Goal: Task Accomplishment & Management: Complete application form

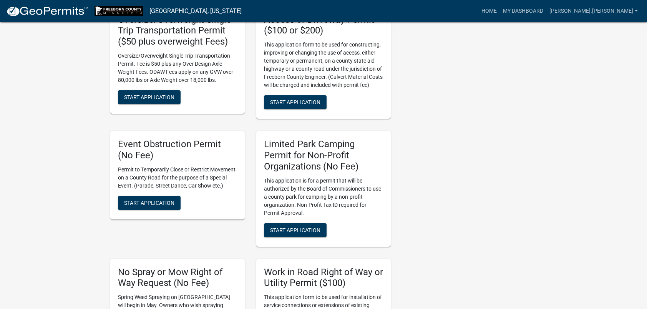
scroll to position [461, 0]
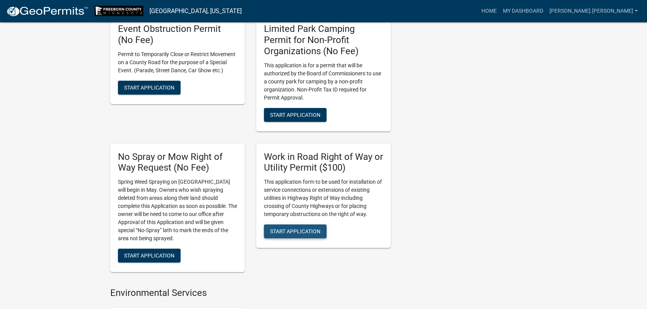
click at [303, 232] on span "Start Application" at bounding box center [295, 231] width 50 height 6
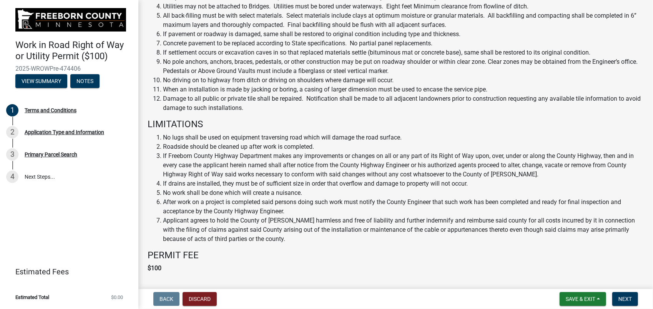
scroll to position [365, 0]
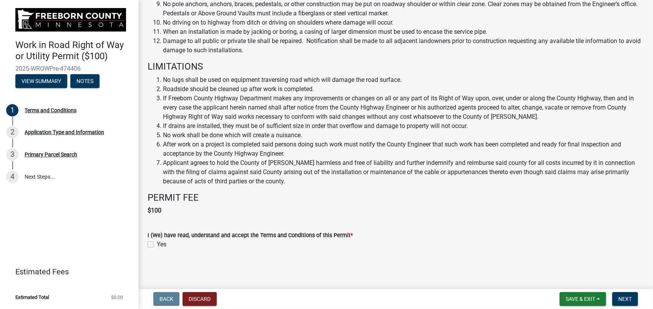
click at [157, 243] on label "Yes" at bounding box center [162, 244] width 10 height 9
click at [157, 243] on input "Yes" at bounding box center [159, 242] width 5 height 5
checkbox input "true"
click at [631, 300] on span "Next" at bounding box center [624, 299] width 13 height 6
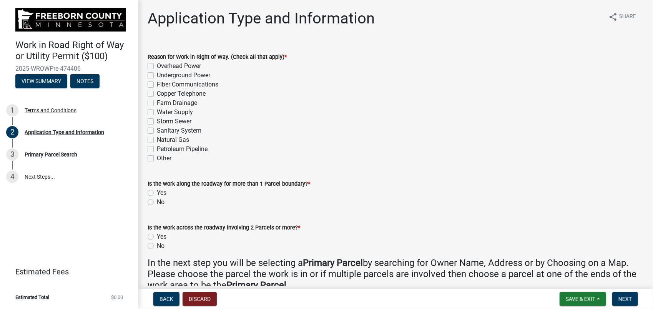
click at [157, 75] on label "Underground Power" at bounding box center [183, 75] width 53 height 9
click at [157, 75] on input "Underground Power" at bounding box center [159, 73] width 5 height 5
checkbox input "true"
checkbox input "false"
checkbox input "true"
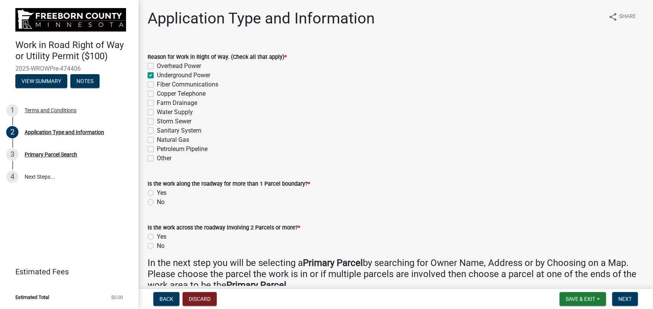
checkbox input "false"
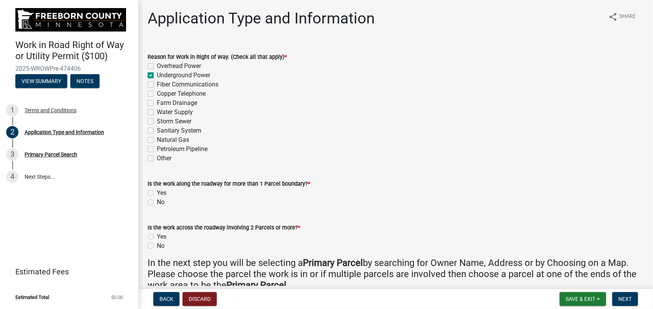
checkbox input "false"
click at [157, 201] on label "No" at bounding box center [161, 201] width 8 height 9
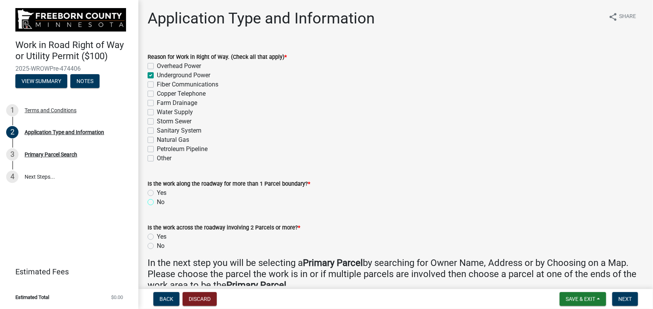
click at [157, 201] on input "No" at bounding box center [159, 199] width 5 height 5
radio input "true"
click at [157, 245] on label "No" at bounding box center [161, 245] width 8 height 9
click at [157, 245] on input "No" at bounding box center [159, 243] width 5 height 5
radio input "true"
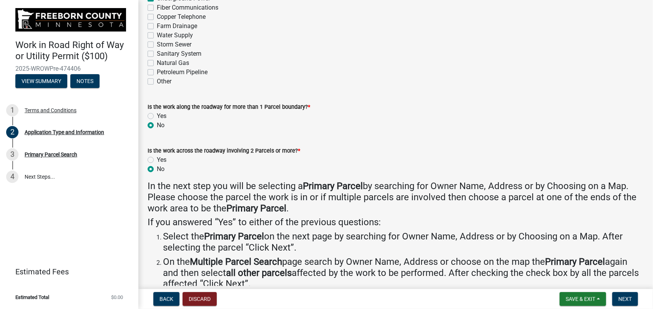
scroll to position [115, 0]
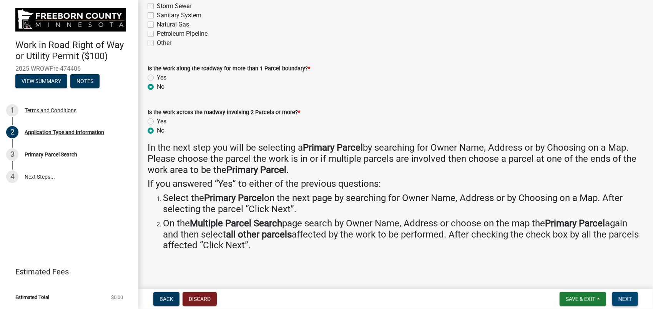
click at [622, 299] on span "Next" at bounding box center [624, 299] width 13 height 6
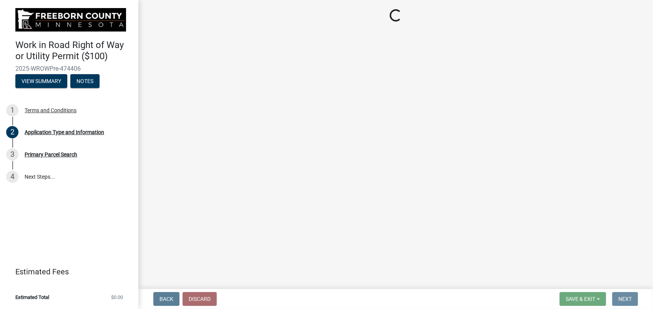
scroll to position [0, 0]
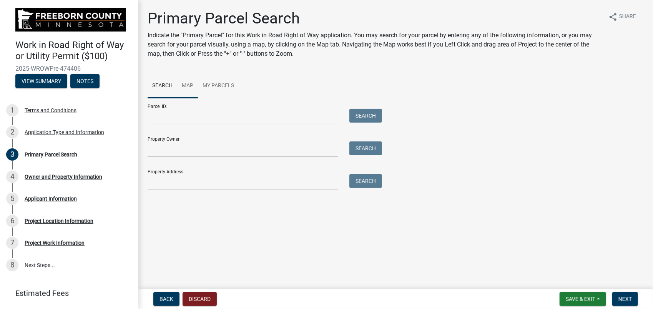
click at [186, 86] on link "Map" at bounding box center [187, 86] width 21 height 25
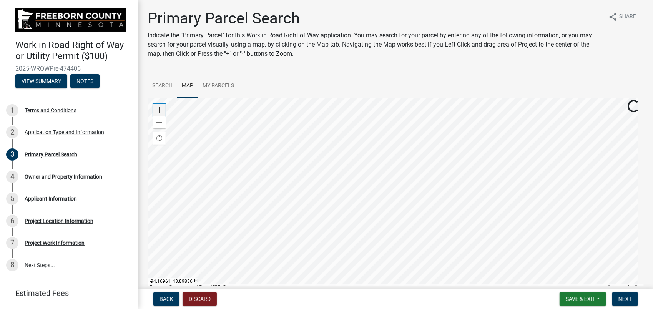
click at [159, 108] on span at bounding box center [159, 110] width 6 height 6
click at [500, 290] on div at bounding box center [396, 194] width 496 height 192
click at [396, 196] on div at bounding box center [396, 194] width 496 height 192
click at [158, 111] on span at bounding box center [159, 110] width 6 height 6
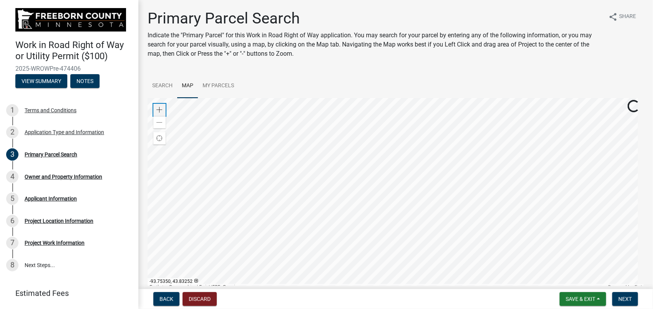
click at [158, 111] on span at bounding box center [159, 110] width 6 height 6
click at [405, 149] on div at bounding box center [396, 194] width 496 height 192
click at [159, 111] on span at bounding box center [159, 110] width 6 height 6
click at [339, 212] on div at bounding box center [396, 194] width 496 height 192
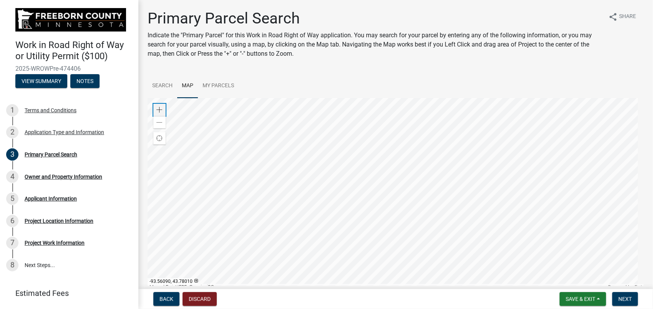
click at [158, 108] on span at bounding box center [159, 110] width 6 height 6
click at [333, 161] on div at bounding box center [396, 194] width 496 height 192
click at [361, 176] on div at bounding box center [396, 194] width 496 height 192
click at [156, 110] on span at bounding box center [159, 110] width 6 height 6
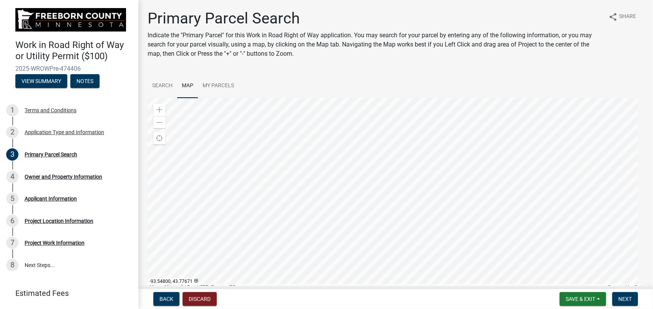
click at [403, 180] on div at bounding box center [396, 194] width 496 height 192
click at [329, 208] on div at bounding box center [396, 194] width 496 height 192
click at [625, 298] on span "Next" at bounding box center [624, 299] width 13 height 6
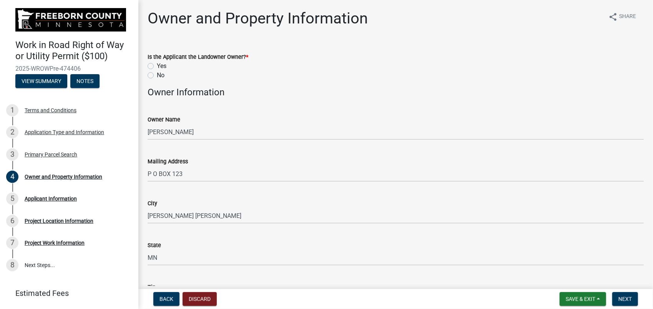
click at [157, 73] on label "No" at bounding box center [161, 75] width 8 height 9
click at [157, 73] on input "No" at bounding box center [159, 73] width 5 height 5
radio input "true"
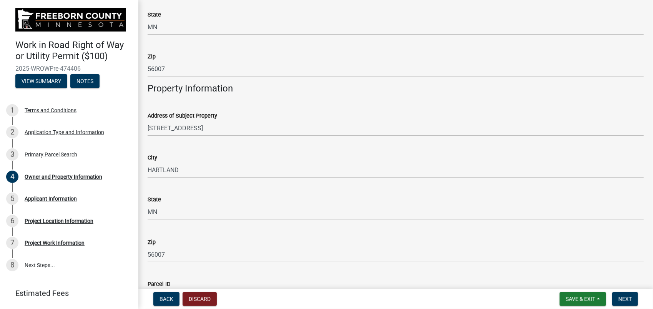
scroll to position [285, 0]
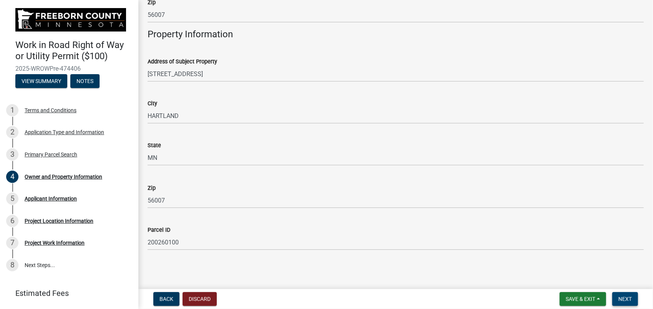
click at [625, 296] on span "Next" at bounding box center [624, 299] width 13 height 6
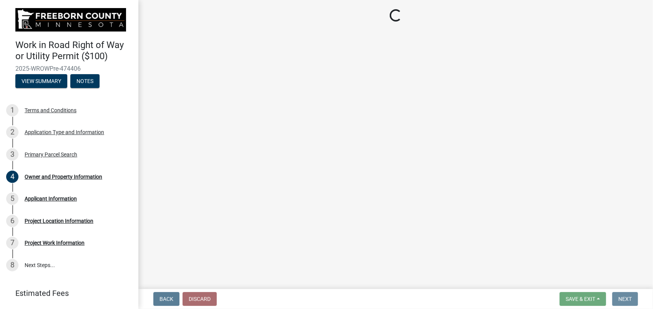
scroll to position [0, 0]
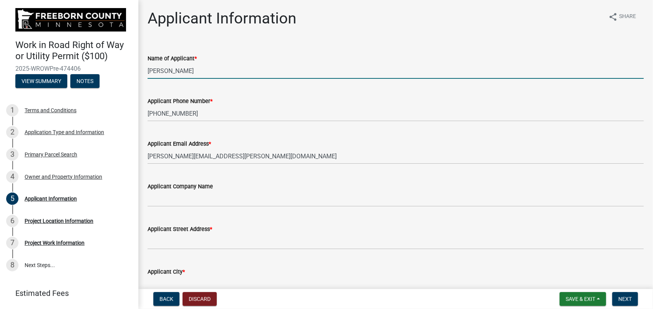
click at [211, 69] on input "[PERSON_NAME]" at bounding box center [396, 71] width 496 height 16
click at [148, 70] on input "[PERSON_NAME]" at bounding box center [396, 71] width 496 height 16
type input "[PERSON_NAME] MOWER ELECTRIC COOPERATIVE [PERSON_NAME]"
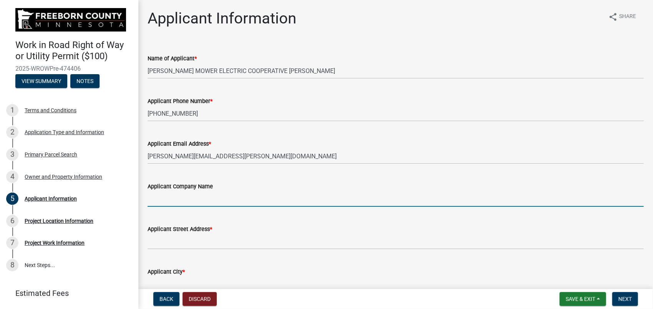
click at [259, 201] on input "Applicant Company Name" at bounding box center [396, 199] width 496 height 16
type input "[PERSON_NAME] Mower Electric Cooperative"
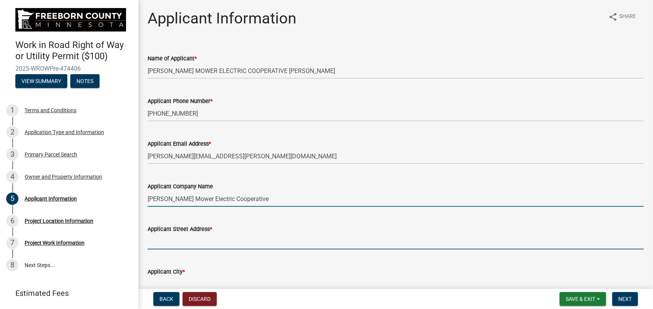
type input "[STREET_ADDRESS]"
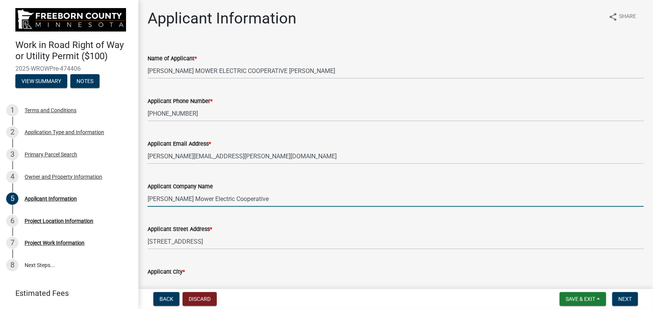
type input "[PERSON_NAME] [PERSON_NAME]"
type input "MN"
type input "56007"
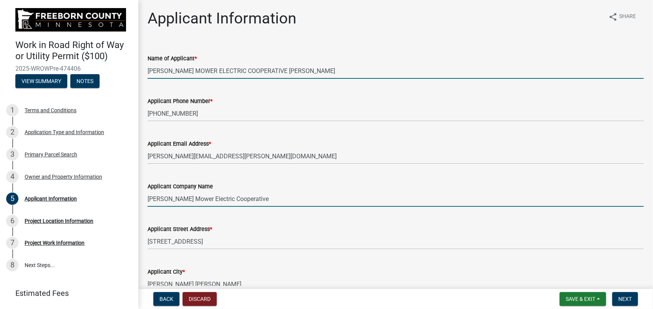
click at [274, 71] on input "[PERSON_NAME] MOWER ELECTRIC COOPERATIVE [PERSON_NAME]" at bounding box center [396, 71] width 496 height 16
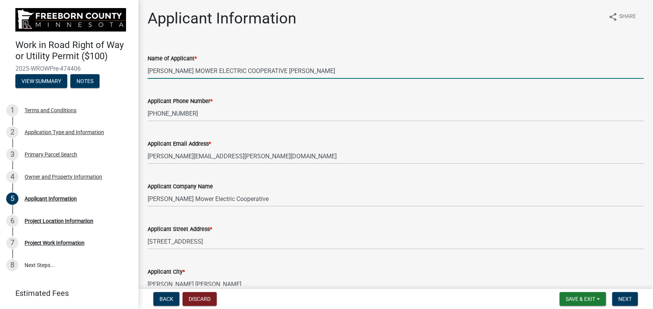
type input "[PERSON_NAME] MOWER ELECTRIC COOPERATIVE - [PERSON_NAME]"
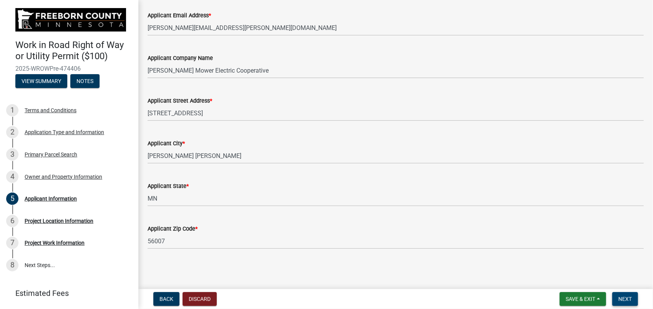
click at [623, 297] on span "Next" at bounding box center [624, 299] width 13 height 6
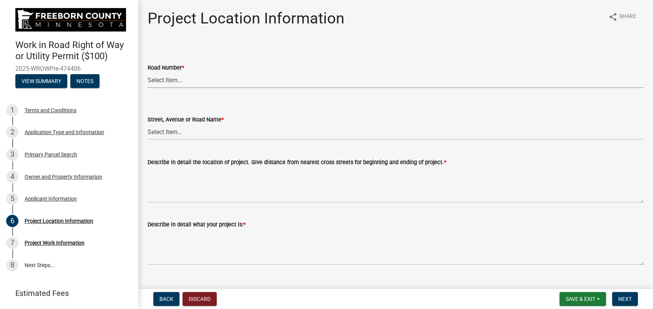
click at [164, 81] on select "Select Item... CSAH 001 CSAH 002 CSAH 003 CSAH 004 CSAH 005 CSAH 006 CSAH 007 C…" at bounding box center [396, 80] width 496 height 16
click at [148, 72] on select "Select Item... CSAH 001 CSAH 002 CSAH 003 CSAH 004 CSAH 005 CSAH 006 CSAH 007 C…" at bounding box center [396, 80] width 496 height 16
select select "e1987942-8e56-4df6-b0cd-fd3dfca5c288"
click at [177, 132] on select "Select Item... 1 AV 1 AV N 1 AV NE 1 AV NW 1 AV S 1 AV SE [GEOGRAPHIC_DATA] AV …" at bounding box center [396, 132] width 496 height 16
click at [148, 124] on select "Select Item... 1 AV 1 AV N 1 AV NE 1 AV NW 1 AV S 1 AV SE [GEOGRAPHIC_DATA] AV …" at bounding box center [396, 132] width 496 height 16
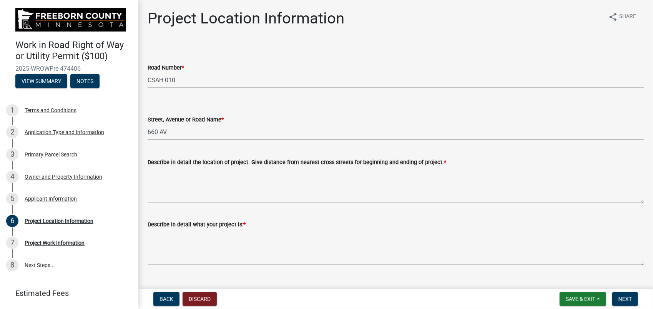
select select "c5dca9b2-4fb9-404f-9bec-ec92aabc619a"
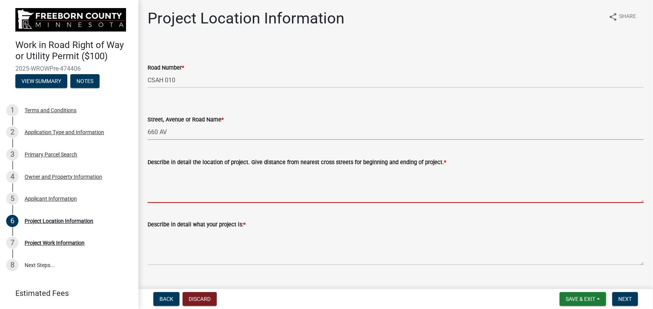
click at [169, 174] on textarea "Describe in detail the location of project. Give distance from nearest cross st…" at bounding box center [396, 185] width 496 height 36
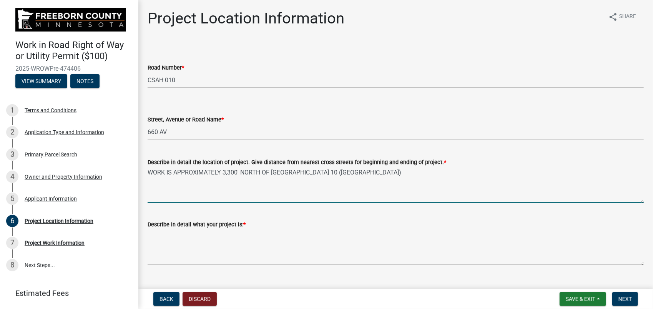
type textarea "WORK IS APPROXIMATELY 3,300' NORTH OF [GEOGRAPHIC_DATA] 10 ([GEOGRAPHIC_DATA])"
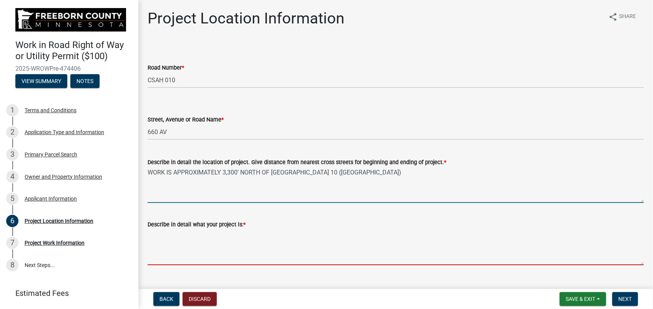
click at [164, 232] on textarea "Describe in detail what your project is: *" at bounding box center [396, 247] width 496 height 36
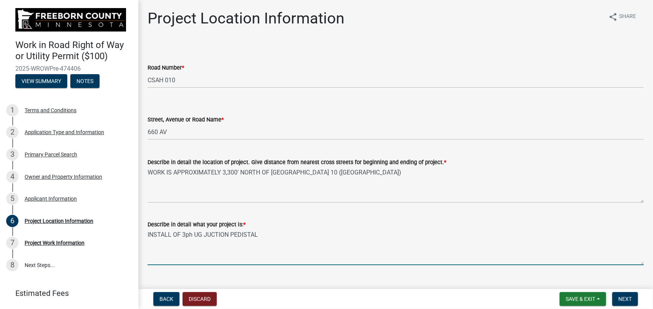
click at [244, 234] on textarea "INSTALL OF 3ph UG JUCTION PEDISTAL" at bounding box center [396, 247] width 496 height 36
click at [260, 236] on textarea "INSTALL OF 3ph UG JUCTION PEDESTAL" at bounding box center [396, 247] width 496 height 36
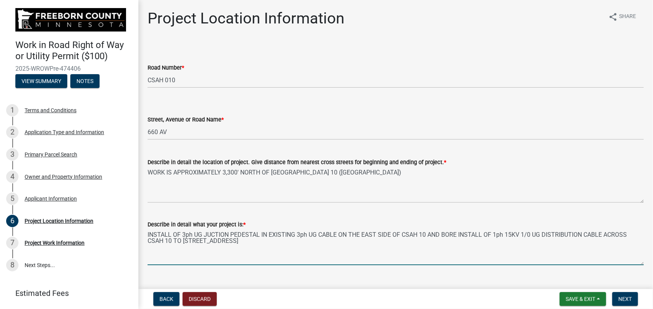
click at [182, 240] on textarea "INSTALL OF 3ph UG JUCTION PEDESTAL IN EXISTING 3ph UG CABLE ON THE EAST SIDE OF…" at bounding box center [396, 247] width 496 height 36
click at [263, 241] on textarea "INSTALL OF 3ph UG JUCTION PEDESTAL IN EXISTING 3ph UG CABLE ON THE EAST SIDE OF…" at bounding box center [396, 247] width 496 height 36
click at [261, 241] on textarea "INSTALL OF 3ph UG JUCTION PEDESTAL IN EXISTING 3ph UG CABLE ON THE EAST SIDE OF…" at bounding box center [396, 247] width 496 height 36
type textarea "INSTALL OF 3ph UG JUCTION PEDESTAL IN EXISTING 3ph UG CABLE ON THE EAST SIDE OF…"
click at [175, 299] on button "Back" at bounding box center [166, 299] width 26 height 14
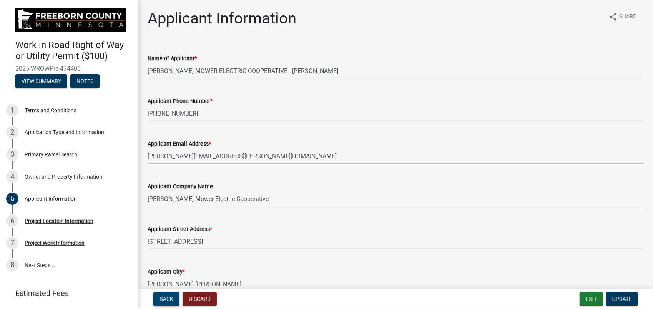
click at [174, 299] on button "Back" at bounding box center [166, 299] width 26 height 14
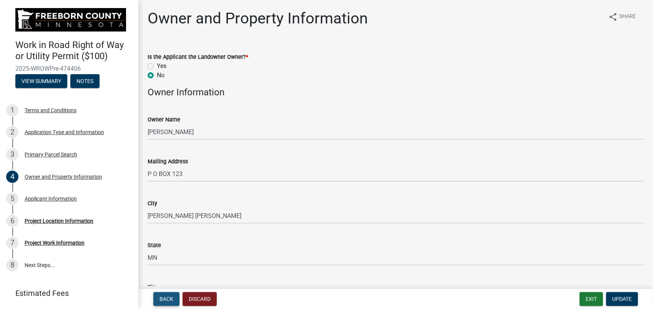
click at [164, 294] on button "Back" at bounding box center [166, 299] width 26 height 14
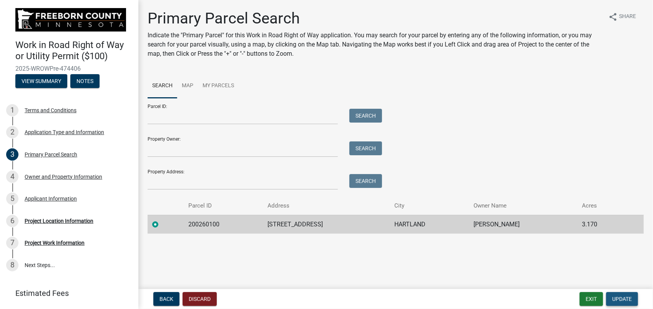
click at [615, 296] on span "Update" at bounding box center [622, 299] width 20 height 6
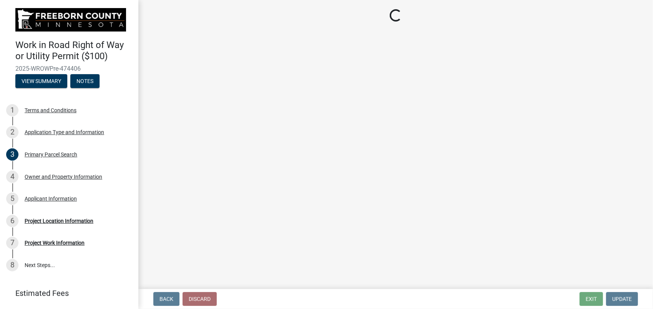
select select "e1987942-8e56-4df6-b0cd-fd3dfca5c288"
select select "c5dca9b2-4fb9-404f-9bec-ec92aabc619a"
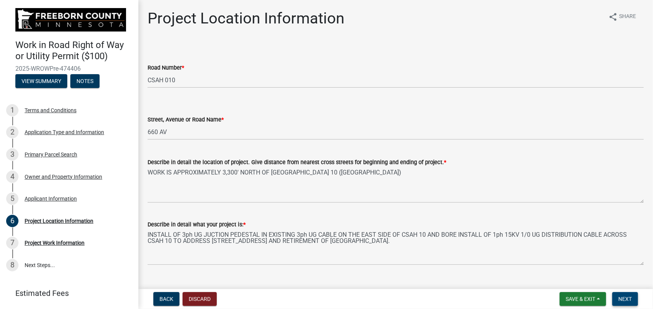
click at [623, 300] on span "Next" at bounding box center [624, 299] width 13 height 6
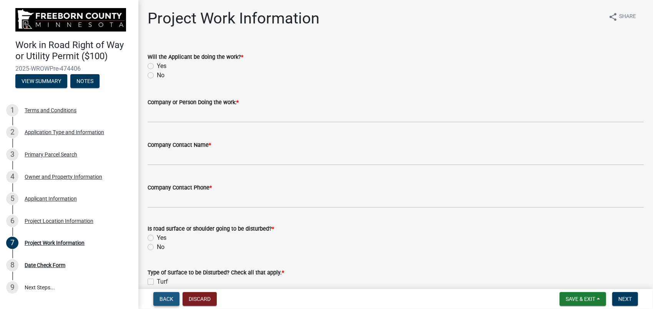
click at [167, 301] on span "Back" at bounding box center [166, 299] width 14 height 6
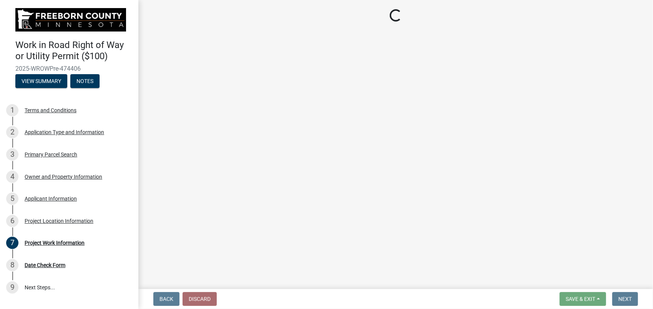
select select "e1987942-8e56-4df6-b0cd-fd3dfca5c288"
select select "c5dca9b2-4fb9-404f-9bec-ec92aabc619a"
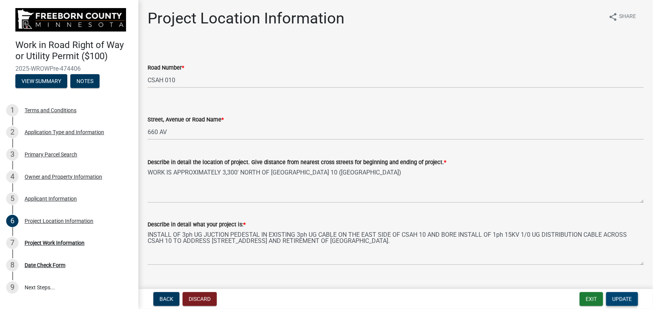
click at [617, 299] on span "Update" at bounding box center [622, 299] width 20 height 6
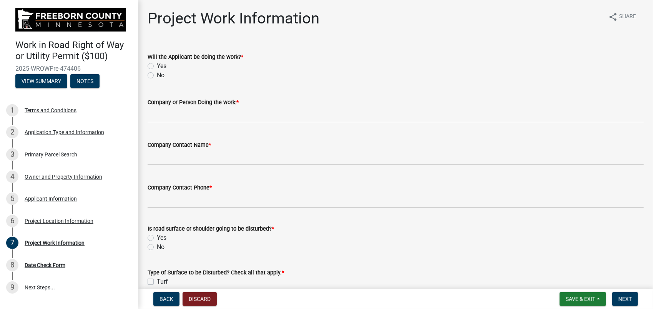
click at [157, 76] on label "No" at bounding box center [161, 75] width 8 height 9
click at [157, 76] on input "No" at bounding box center [159, 73] width 5 height 5
radio input "true"
click at [157, 65] on label "Yes" at bounding box center [162, 65] width 10 height 9
click at [157, 65] on input "Yes" at bounding box center [159, 63] width 5 height 5
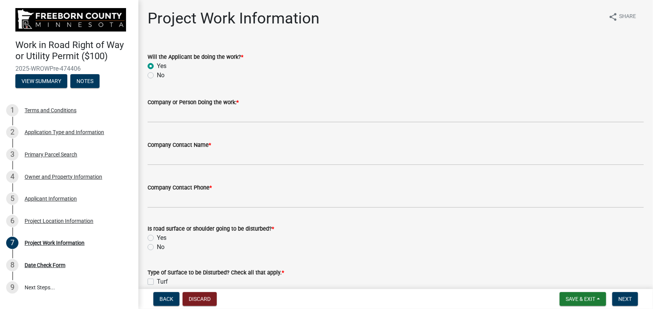
radio input "true"
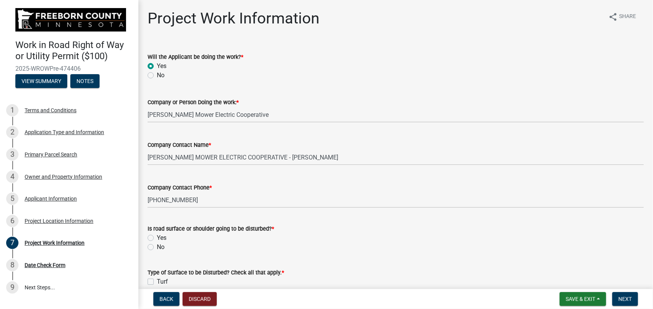
scroll to position [154, 0]
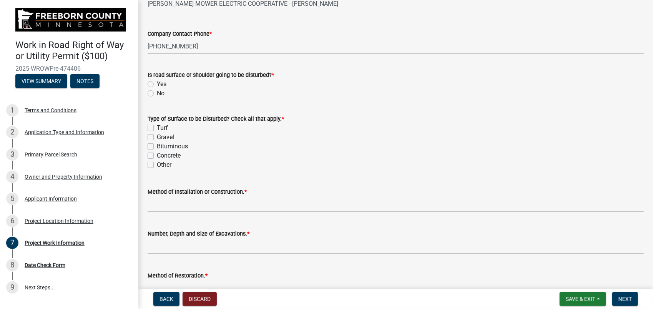
click at [157, 93] on label "No" at bounding box center [161, 93] width 8 height 9
click at [157, 93] on input "No" at bounding box center [159, 91] width 5 height 5
radio input "true"
click at [157, 126] on label "Turf" at bounding box center [162, 127] width 11 height 9
click at [157, 126] on input "Turf" at bounding box center [159, 125] width 5 height 5
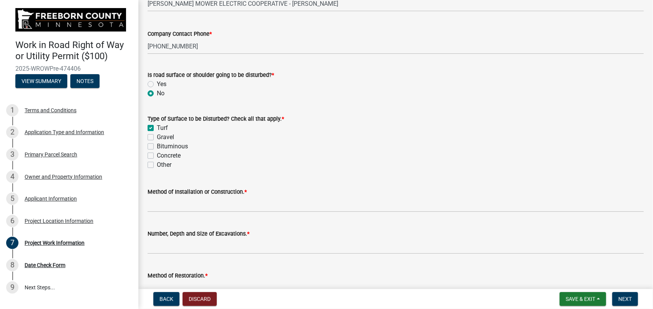
checkbox input "true"
checkbox input "false"
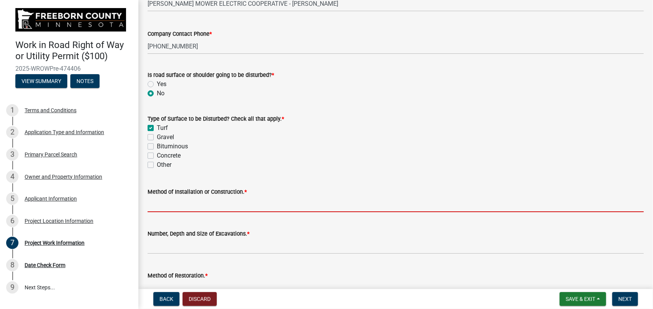
click at [159, 200] on input "Method of Installation or Construction. *" at bounding box center [396, 204] width 496 height 16
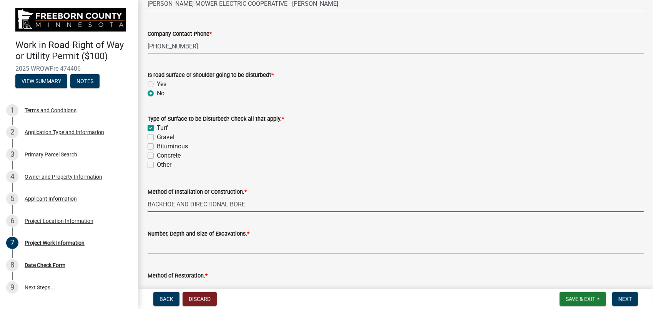
type input "BACKHOE AND DIRECTIONAL BORE"
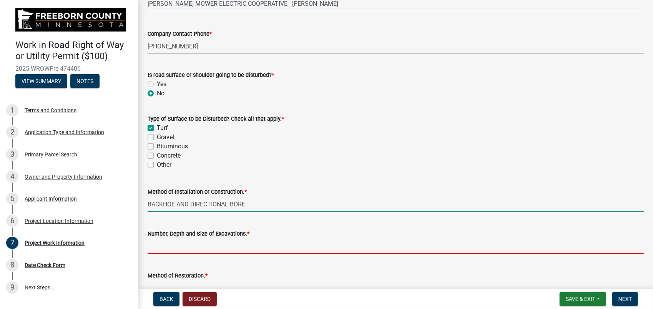
click at [189, 244] on input "Number, Depth and Size of Excavations. *" at bounding box center [396, 246] width 496 height 16
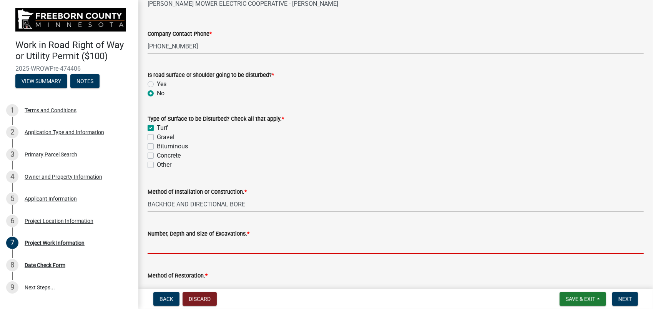
type input "1 - 6' X 6' X 4'"
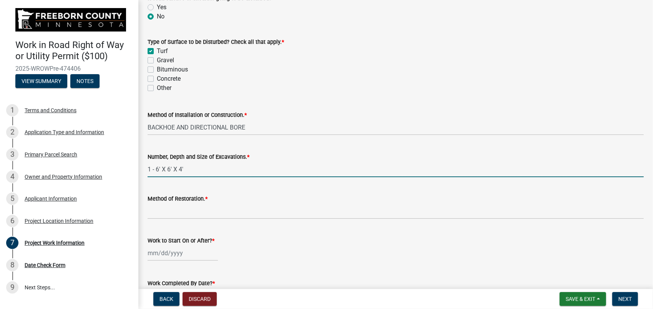
scroll to position [269, 0]
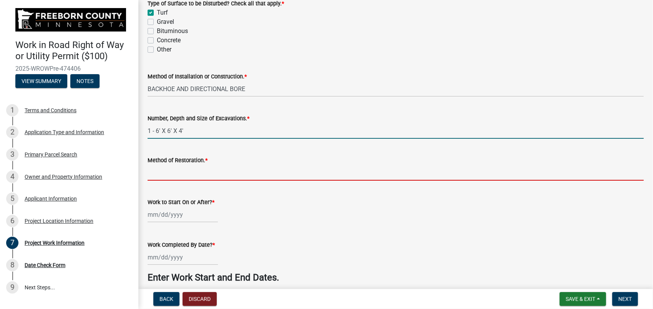
click at [199, 173] on input "Method of Restoration. *" at bounding box center [396, 173] width 496 height 16
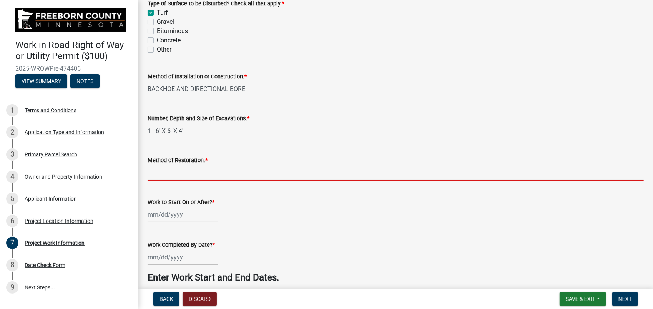
type input "BACK FILL, TAMP, AND SEED."
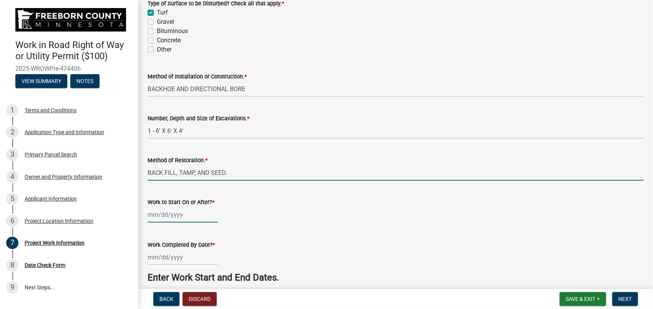
type input "[DATE]"
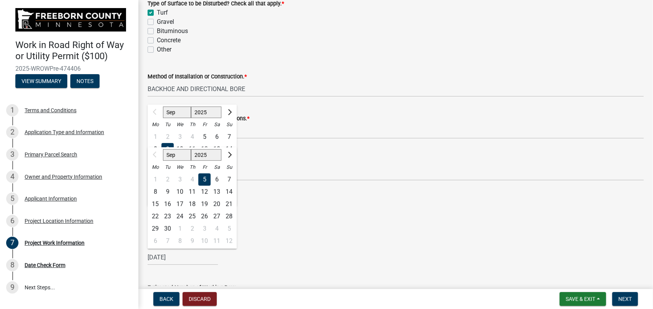
click at [271, 203] on div "Work to Start On or After? *" at bounding box center [396, 201] width 496 height 9
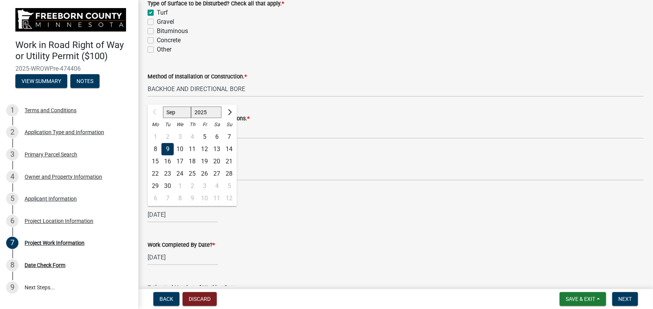
click at [173, 213] on div "[DATE] Sep Oct Nov [DATE] 2026 2027 2028 Mo Tu We Th Fr Sa Su 1 2 3 4 5 6 7 8 9…" at bounding box center [183, 215] width 70 height 16
click at [168, 174] on div "23" at bounding box center [167, 173] width 12 height 12
type input "[DATE]"
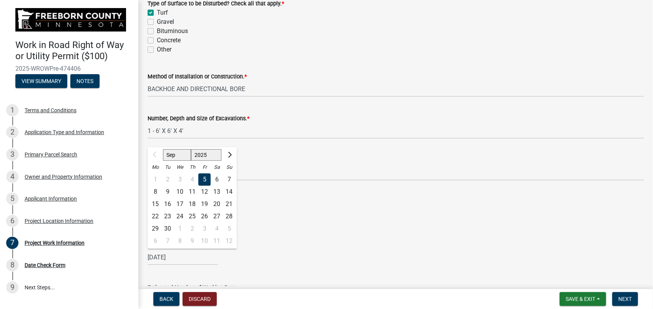
click at [169, 256] on div "[DATE] Sep Oct Nov [DATE] 2026 2027 2028 Mo Tu We Th Fr Sa Su 1 2 3 4 5 6 7 8 9…" at bounding box center [183, 257] width 70 height 16
click at [230, 153] on span "Next month" at bounding box center [229, 155] width 6 height 6
select select "10"
click at [219, 191] on div "11" at bounding box center [217, 192] width 12 height 12
type input "[DATE]"
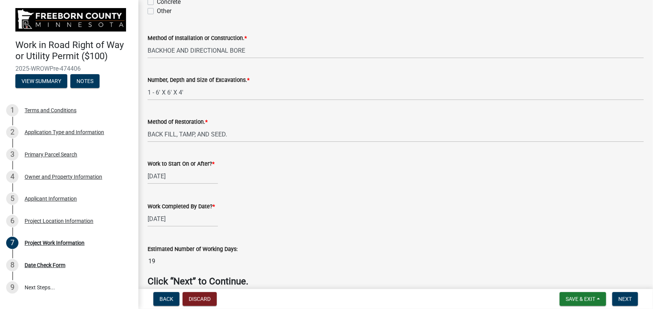
scroll to position [344, 0]
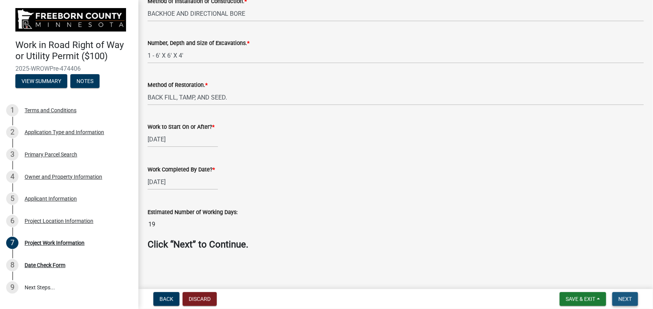
click at [623, 299] on span "Next" at bounding box center [624, 299] width 13 height 6
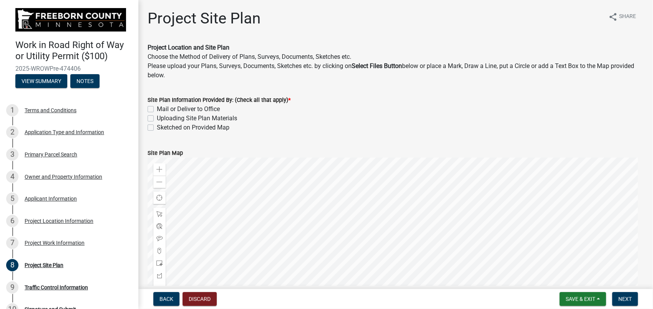
scroll to position [38, 0]
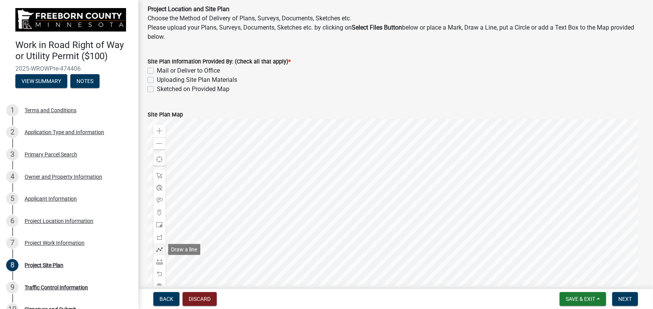
click at [160, 248] on span at bounding box center [159, 249] width 6 height 6
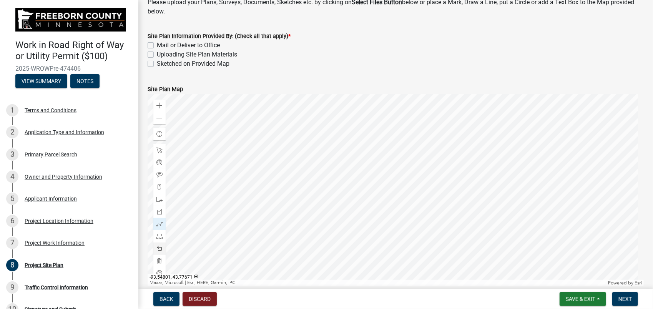
click at [440, 170] on div at bounding box center [396, 190] width 496 height 192
click at [413, 171] on div at bounding box center [396, 190] width 496 height 192
click at [401, 177] on div at bounding box center [396, 190] width 496 height 192
click at [157, 62] on label "Sketched on Provided Map" at bounding box center [193, 63] width 73 height 9
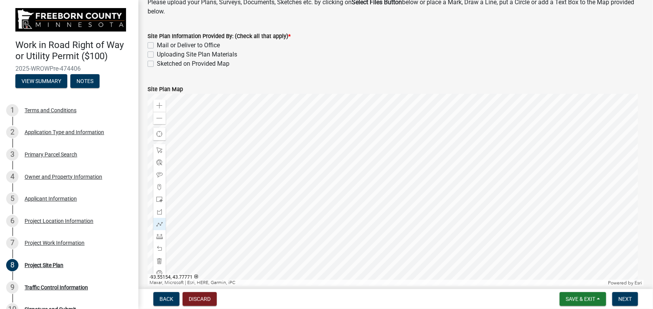
click at [157, 62] on input "Sketched on Provided Map" at bounding box center [159, 61] width 5 height 5
checkbox input "true"
checkbox input "false"
checkbox input "true"
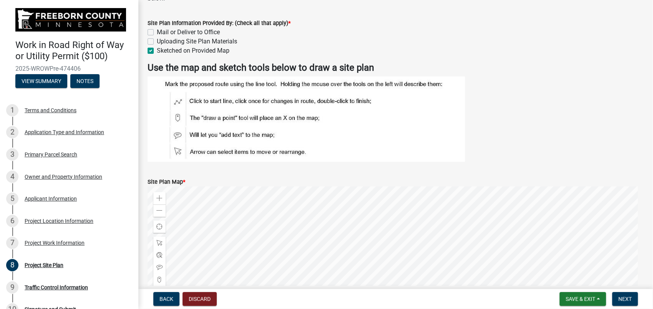
scroll to position [38, 0]
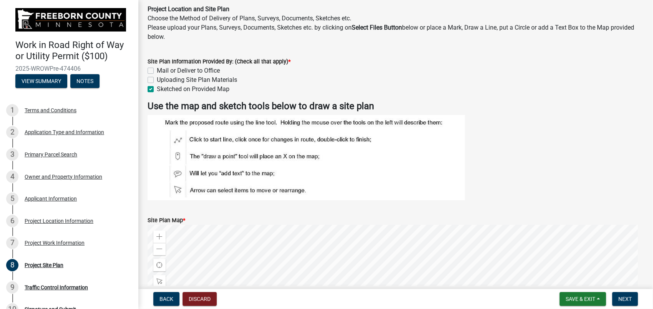
click at [157, 78] on label "Uploading Site Plan Materials" at bounding box center [197, 79] width 80 height 9
click at [157, 78] on input "Uploading Site Plan Materials" at bounding box center [159, 77] width 5 height 5
checkbox input "true"
checkbox input "false"
checkbox input "true"
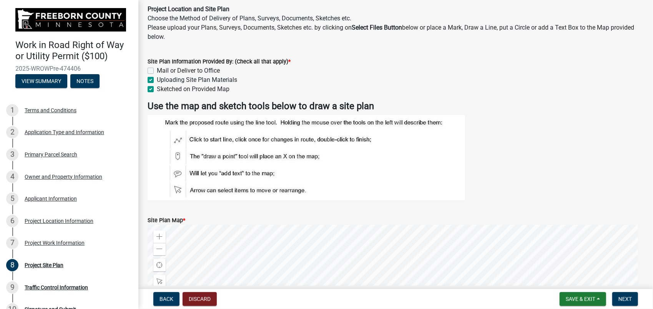
checkbox input "true"
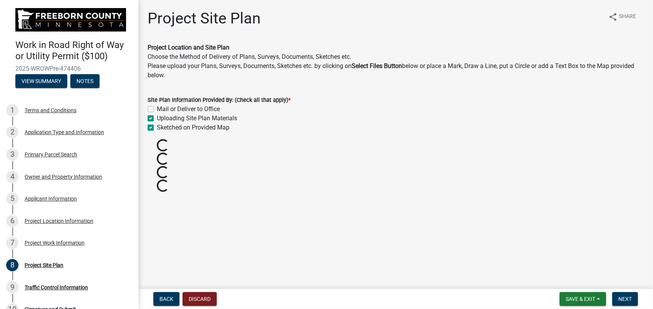
scroll to position [0, 0]
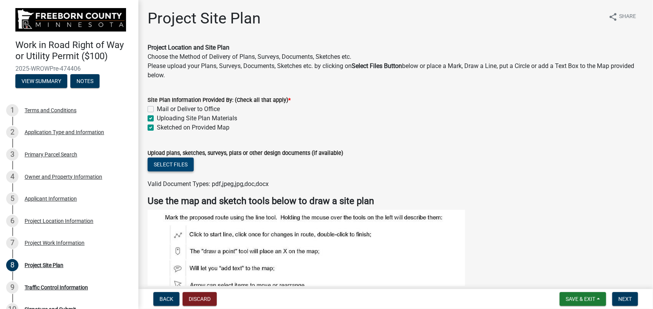
click at [190, 160] on button "Select files" at bounding box center [171, 165] width 46 height 14
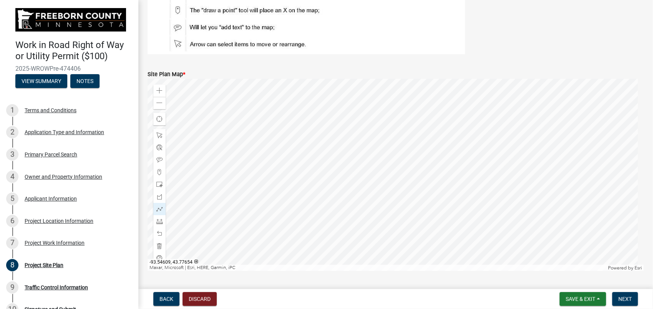
scroll to position [290, 0]
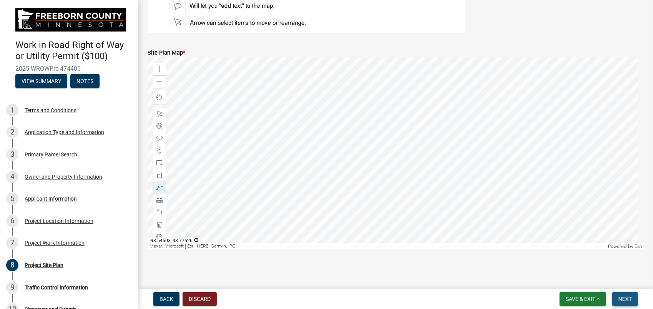
click at [625, 300] on span "Next" at bounding box center [624, 299] width 13 height 6
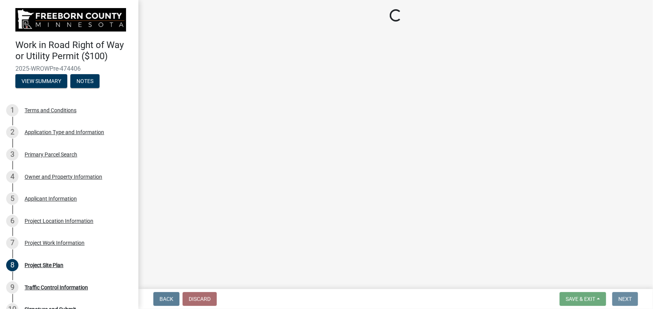
scroll to position [0, 0]
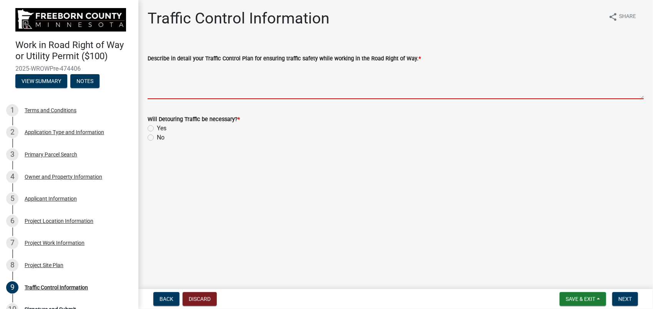
click at [175, 70] on textarea "Describe in detail your Traffic Control Plan for ensuring traffic safety while …" at bounding box center [396, 81] width 496 height 36
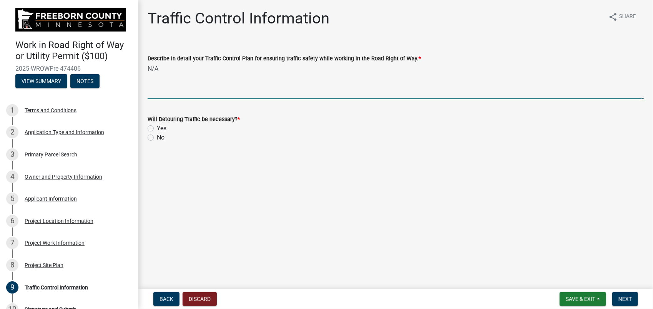
type textarea "N/A"
click at [157, 137] on label "No" at bounding box center [161, 137] width 8 height 9
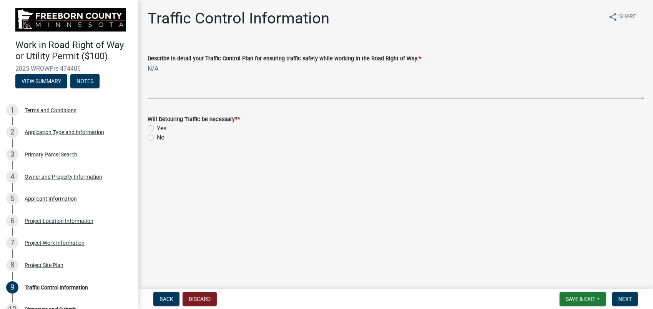
click at [157, 137] on input "No" at bounding box center [159, 135] width 5 height 5
radio input "true"
click at [627, 298] on span "Next" at bounding box center [624, 299] width 13 height 6
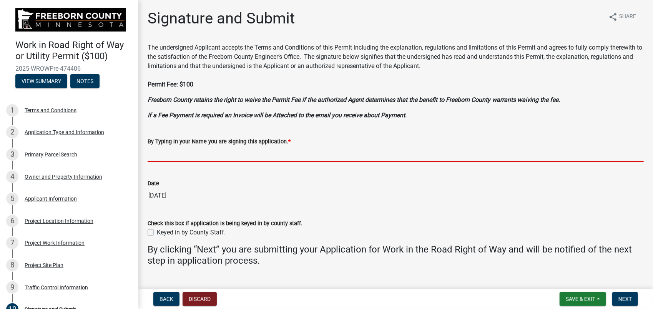
click at [192, 153] on input "By Typing in your Name you are signing this application. *" at bounding box center [396, 154] width 496 height 16
type input "[PERSON_NAME]"
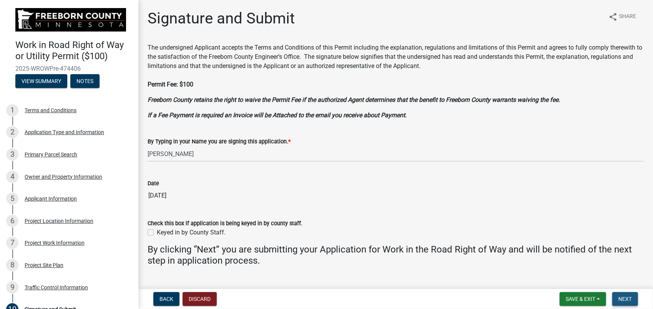
click at [622, 301] on span "Next" at bounding box center [624, 299] width 13 height 6
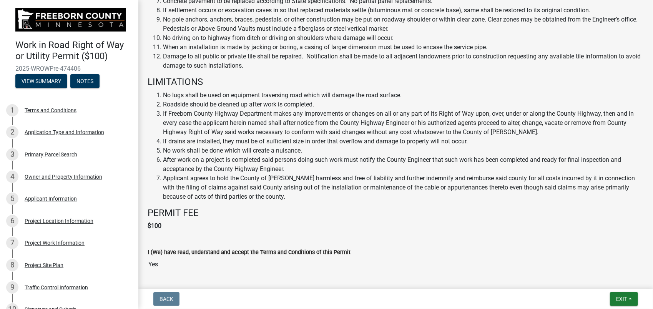
scroll to position [454, 0]
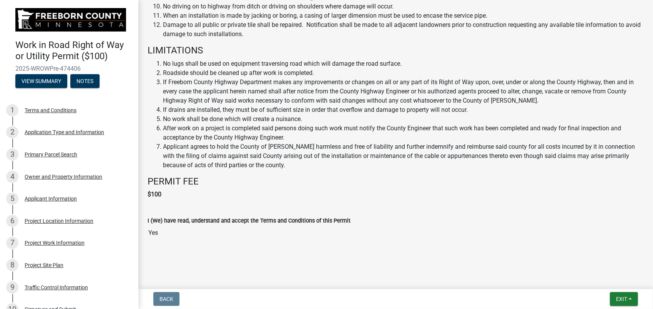
click at [551, 226] on input "Yes" at bounding box center [396, 232] width 496 height 15
click at [447, 183] on h4 "PERMIT FEE" at bounding box center [396, 181] width 496 height 11
